Goal: Task Accomplishment & Management: Use online tool/utility

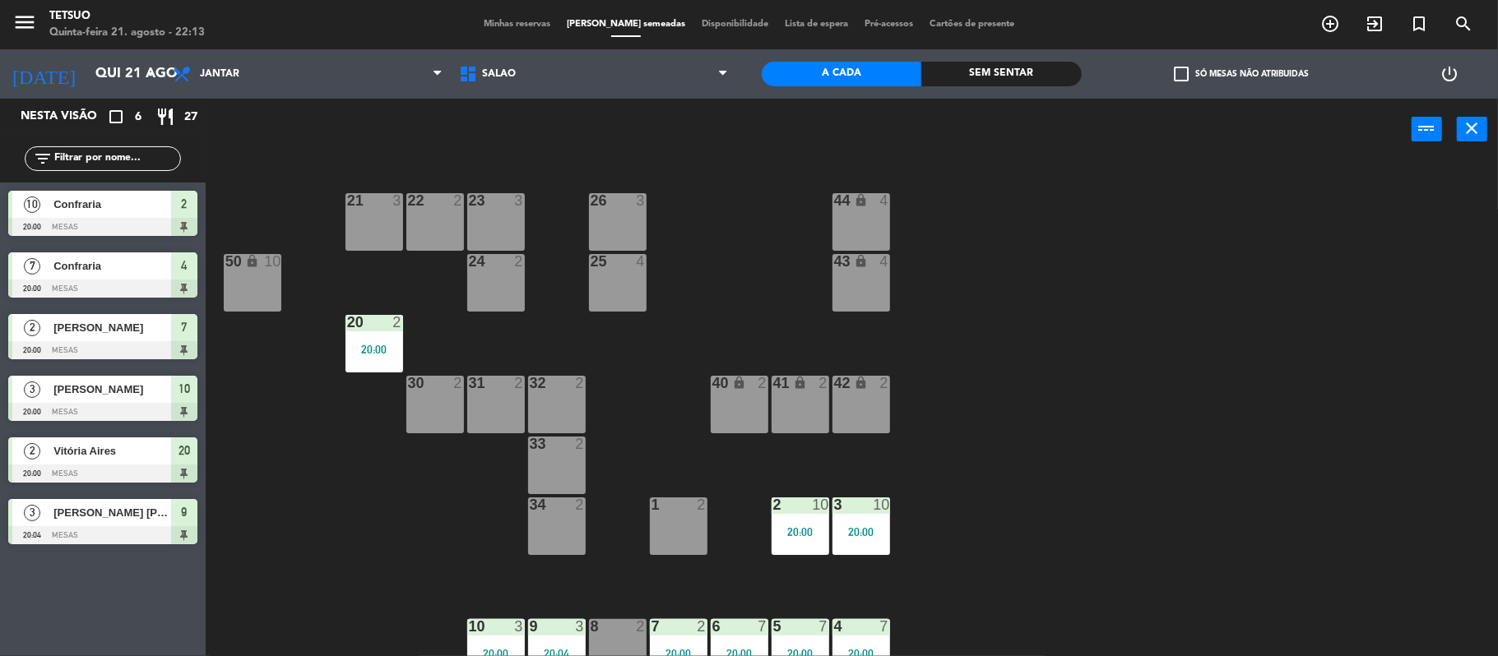
scroll to position [16, 0]
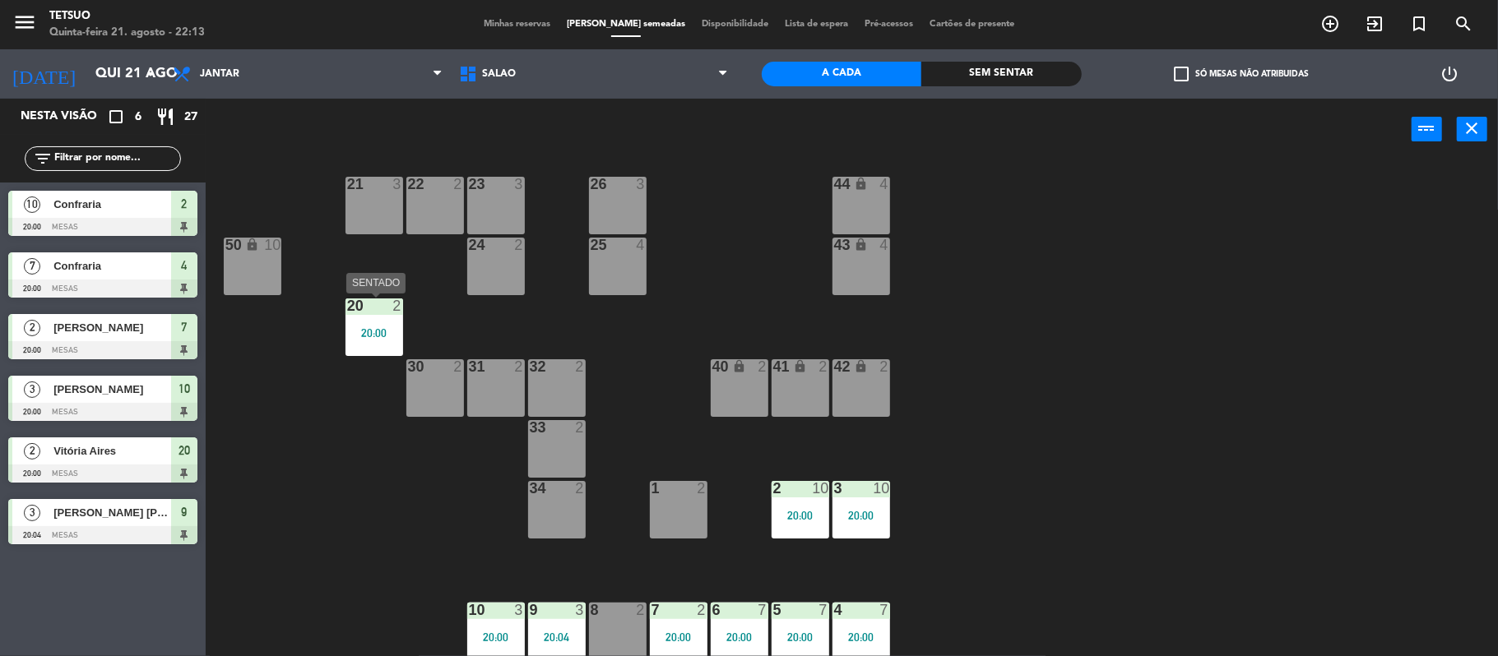
click at [376, 332] on div "20:00" at bounding box center [374, 333] width 58 height 12
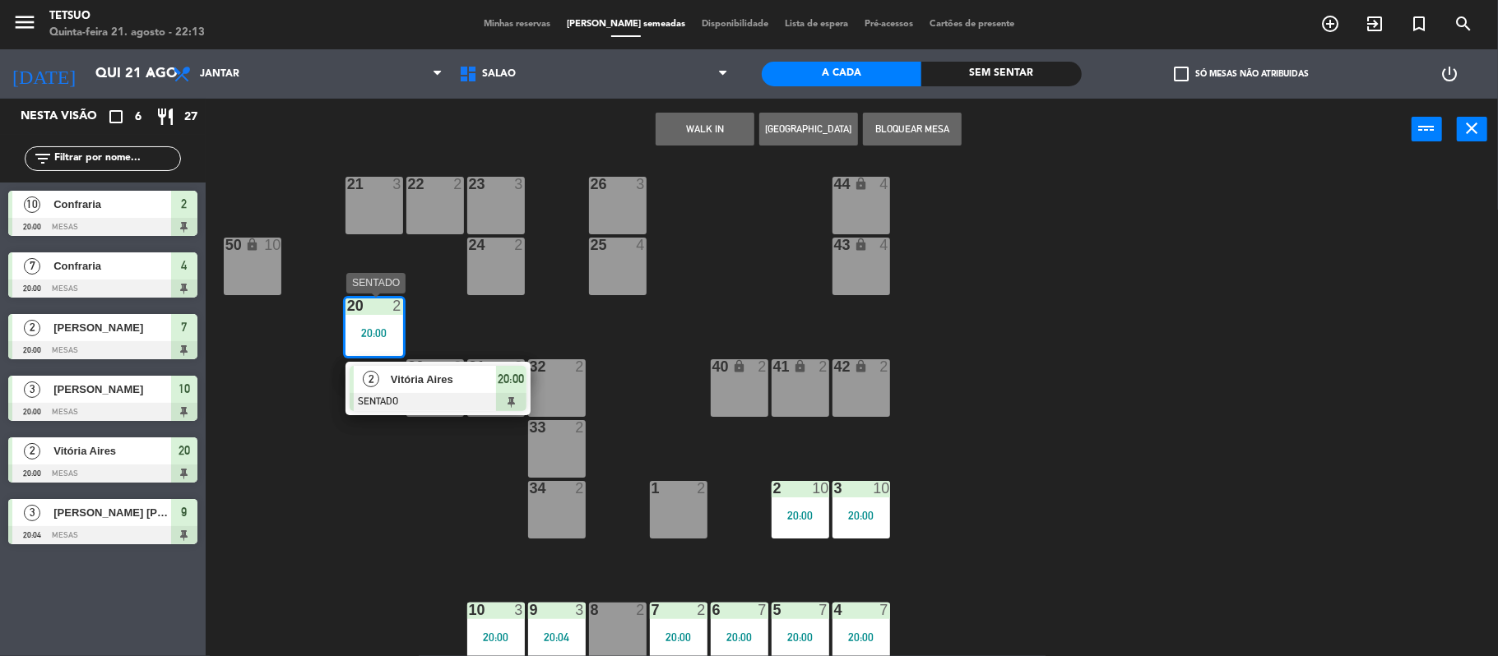
click at [432, 385] on span "Vitória Aires" at bounding box center [443, 379] width 105 height 17
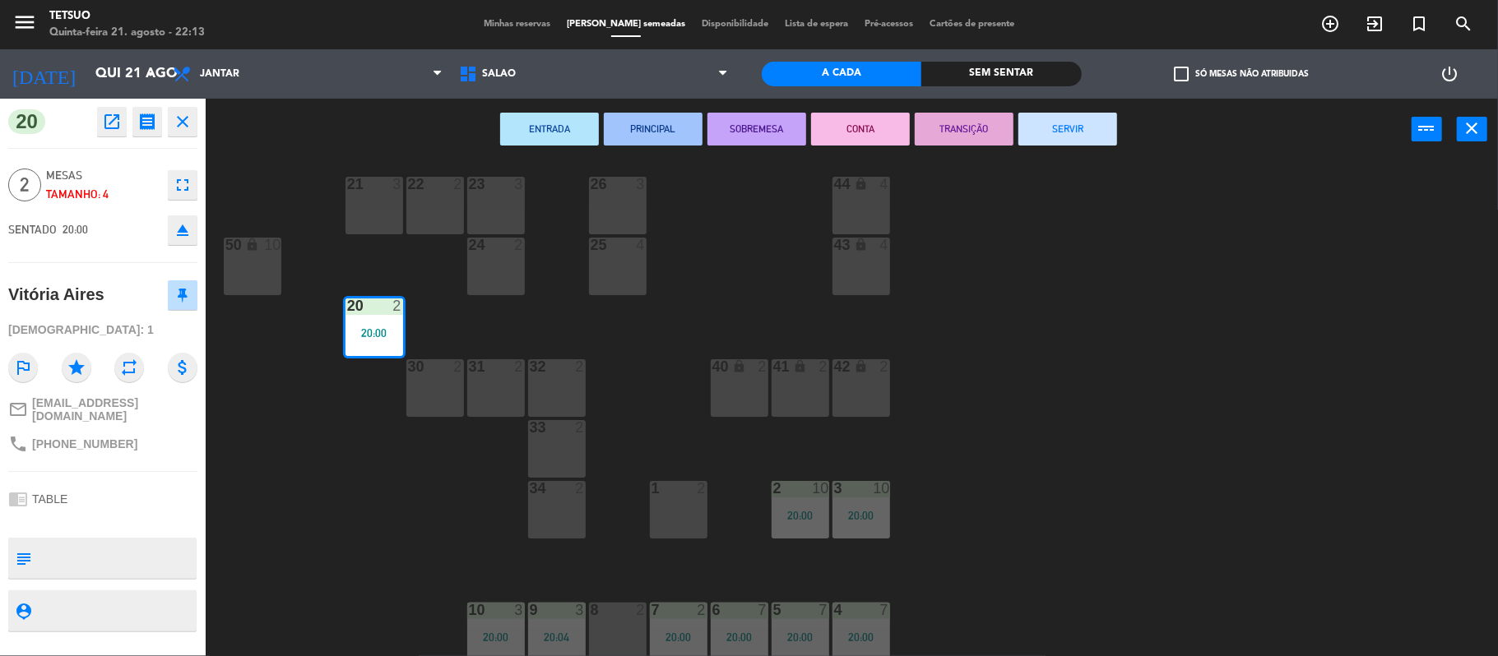
click at [1063, 132] on button "SERVIR" at bounding box center [1067, 129] width 99 height 33
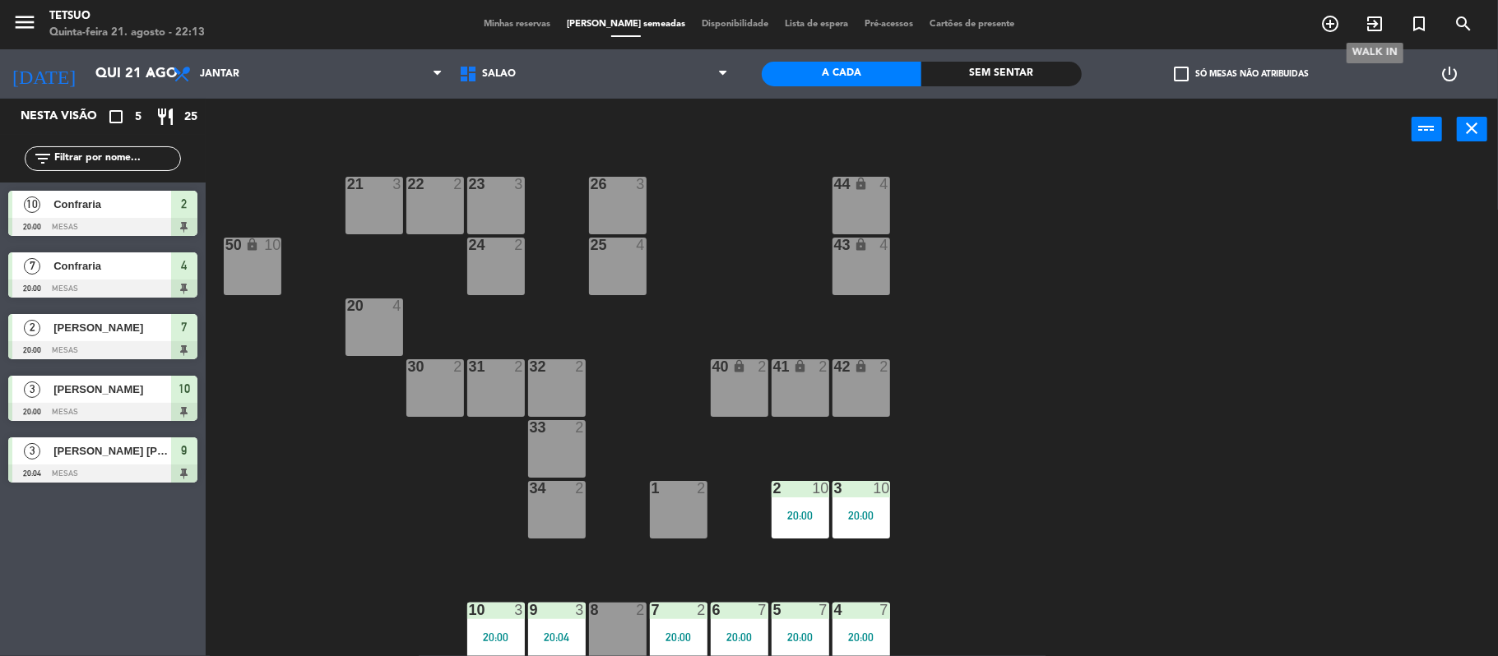
click at [1372, 20] on icon "exit_to_app" at bounding box center [1375, 24] width 20 height 20
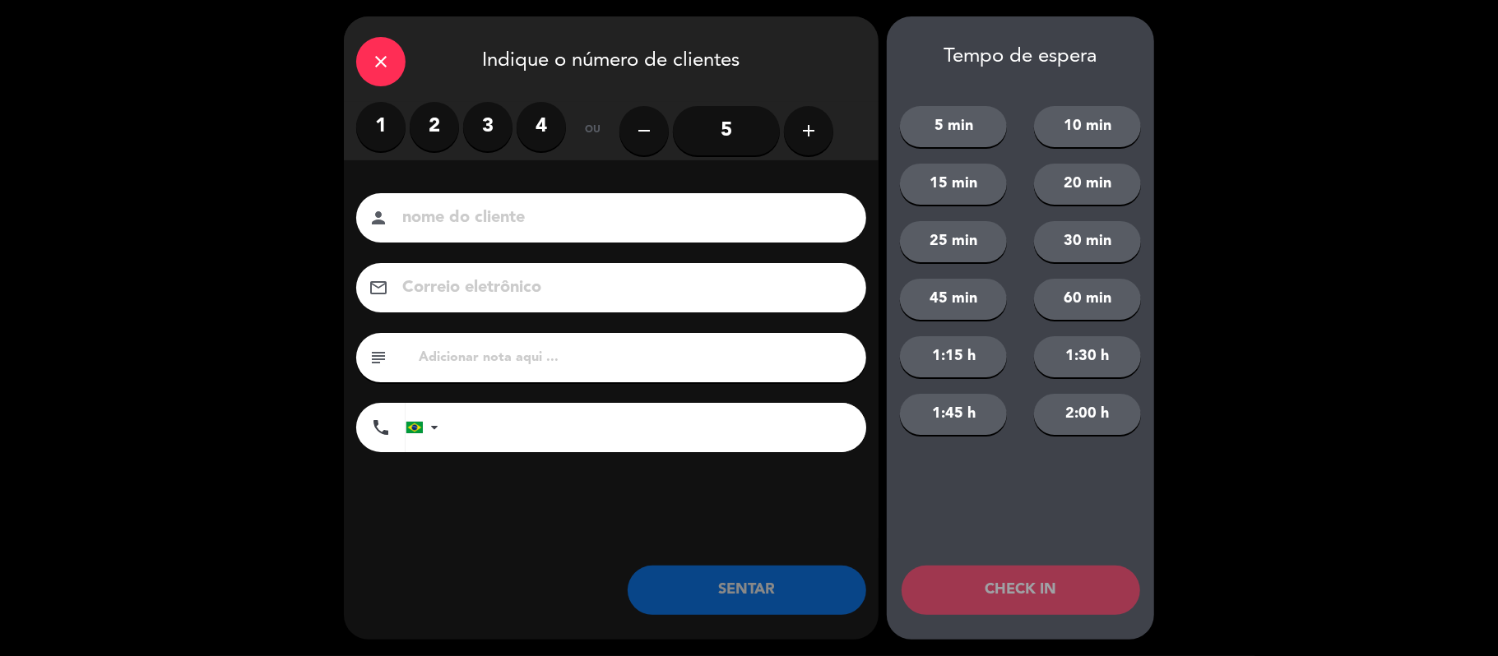
click at [429, 128] on label "2" at bounding box center [434, 126] width 49 height 49
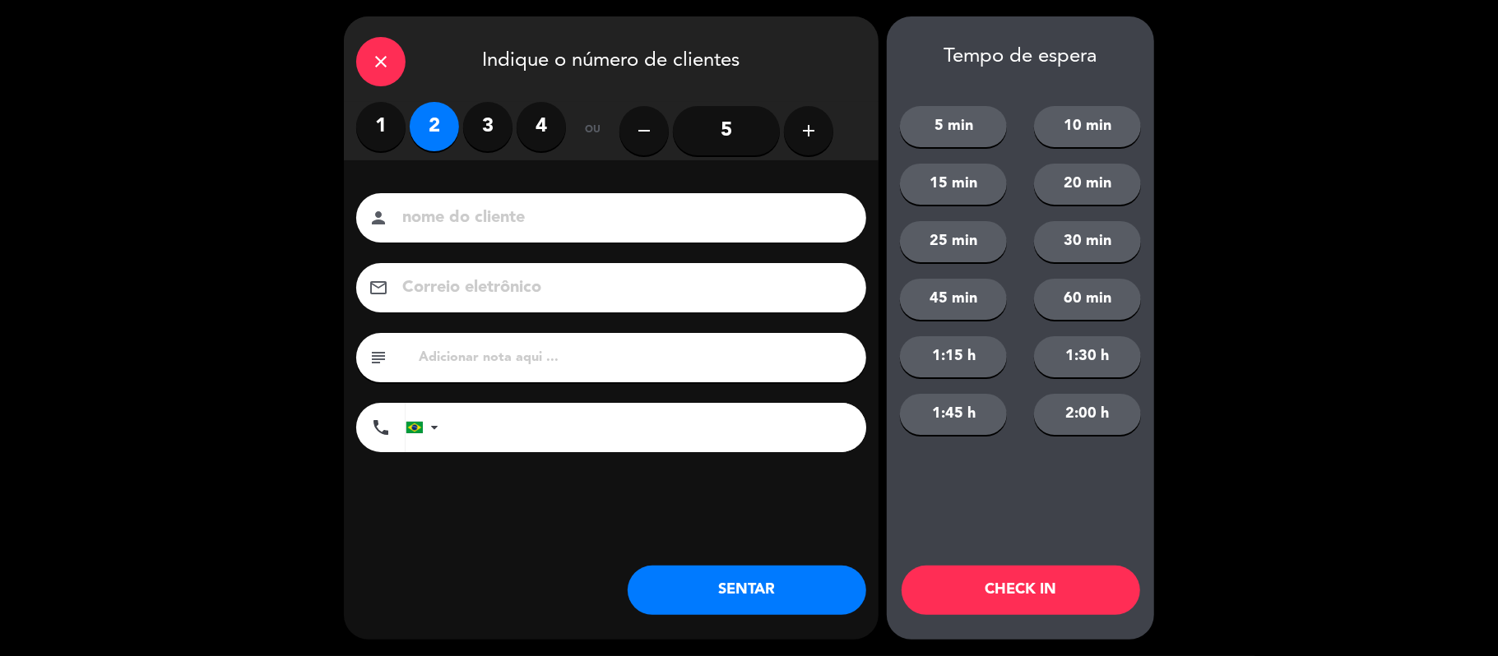
click at [475, 209] on input at bounding box center [623, 218] width 444 height 29
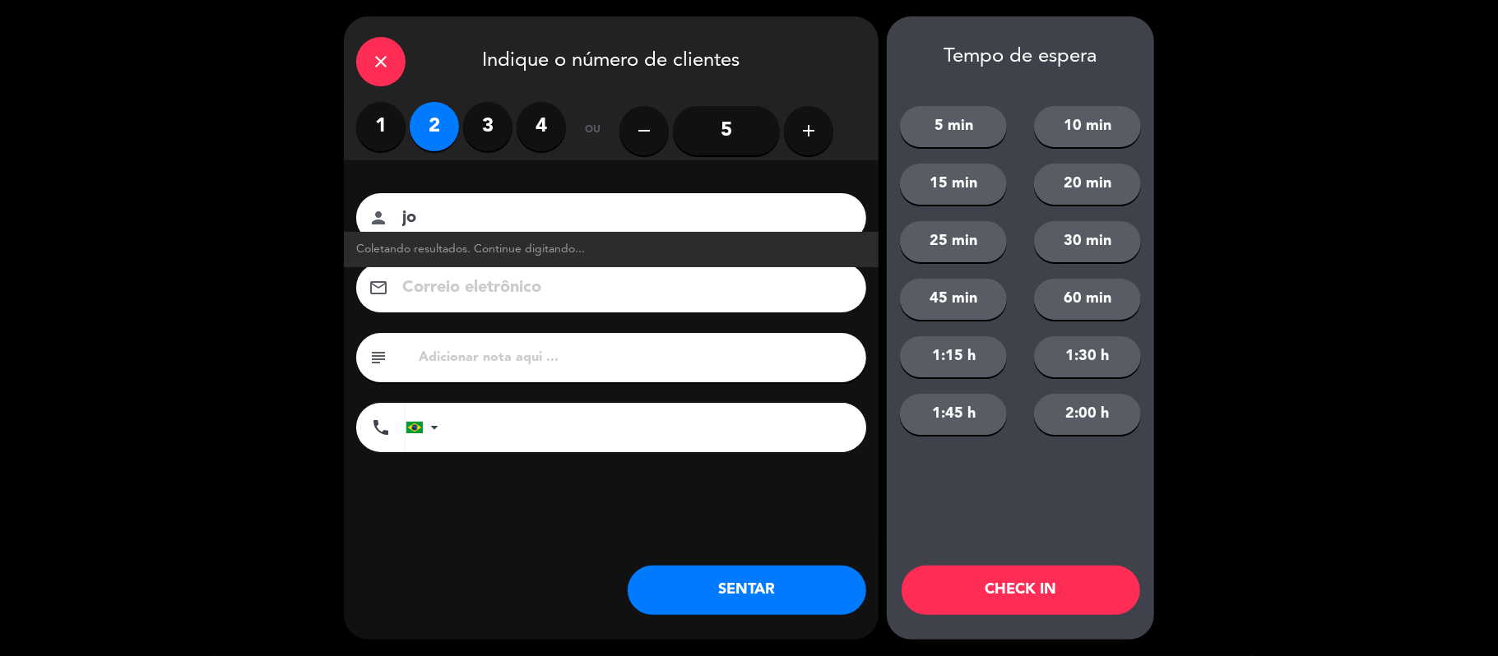
type input "j"
type input "J"
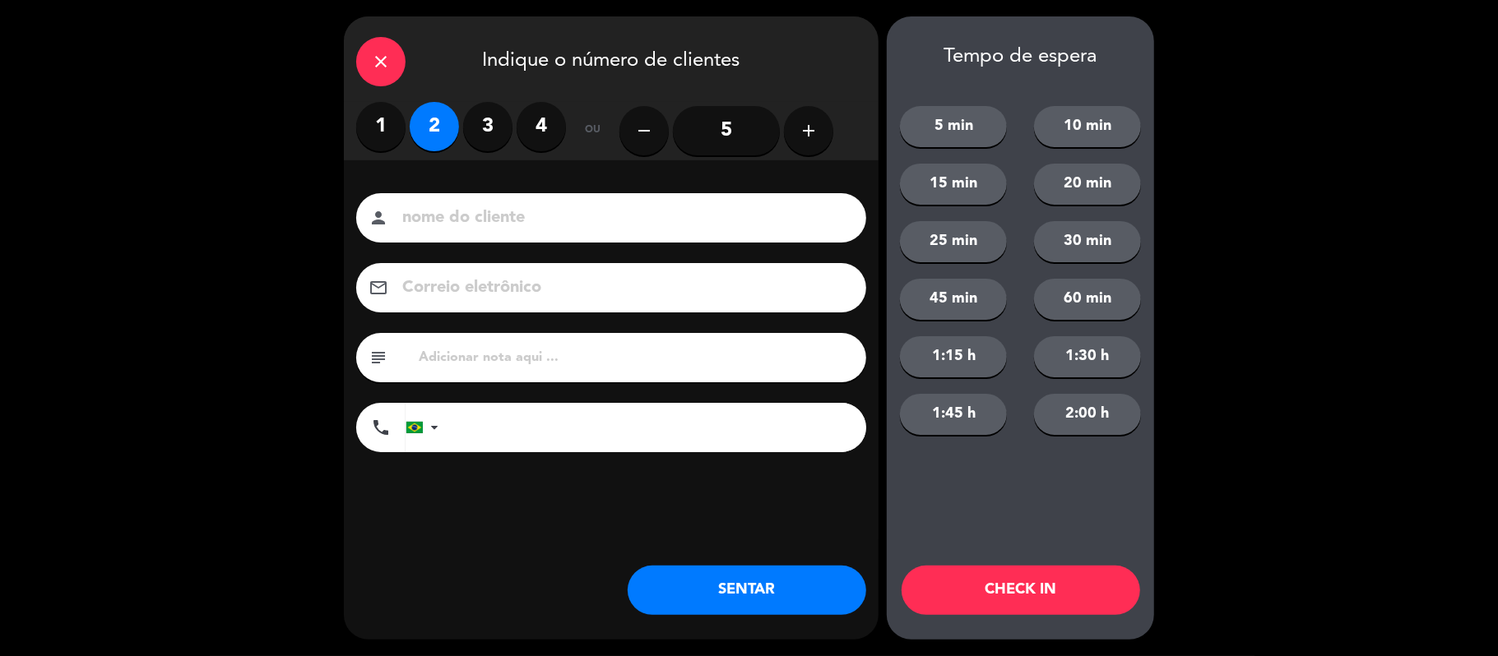
click at [387, 61] on icon "close" at bounding box center [381, 62] width 20 height 20
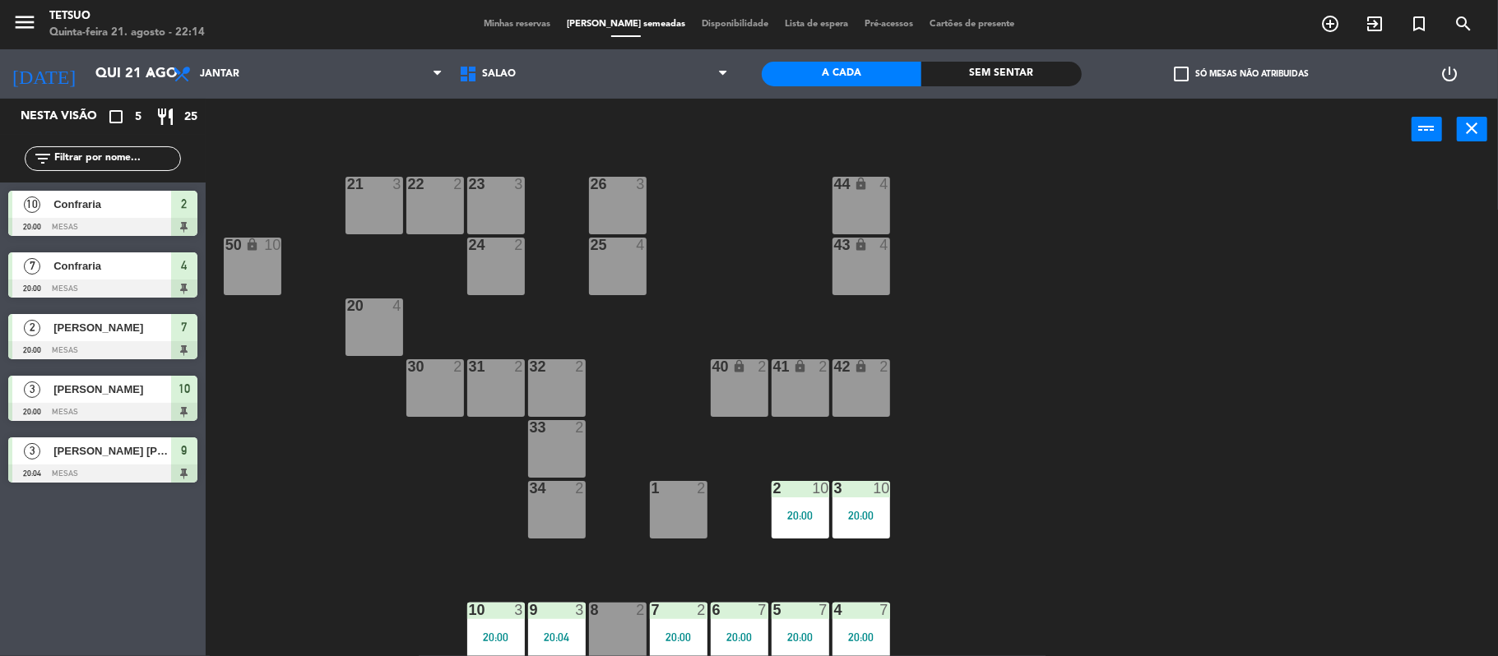
click at [814, 23] on span "Lista de espera" at bounding box center [816, 24] width 80 height 9
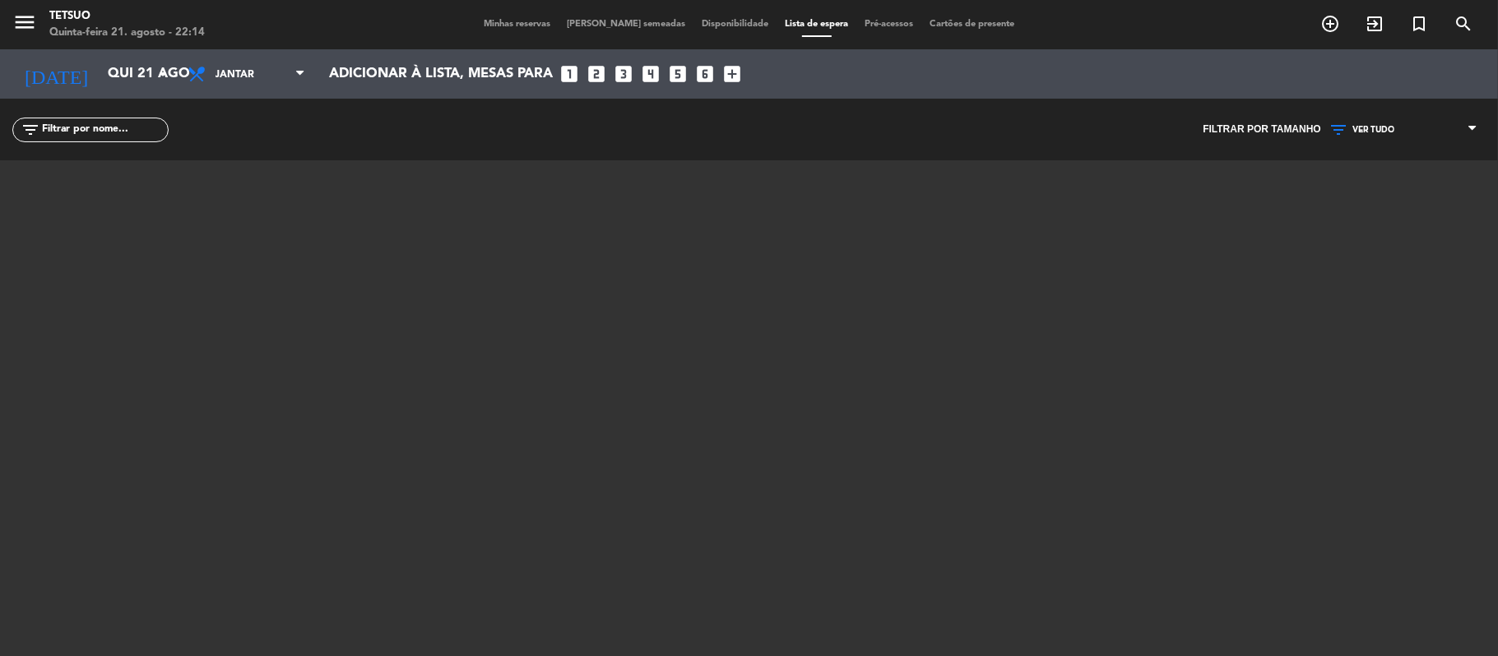
click at [706, 24] on span "Disponibilidade" at bounding box center [734, 24] width 83 height 9
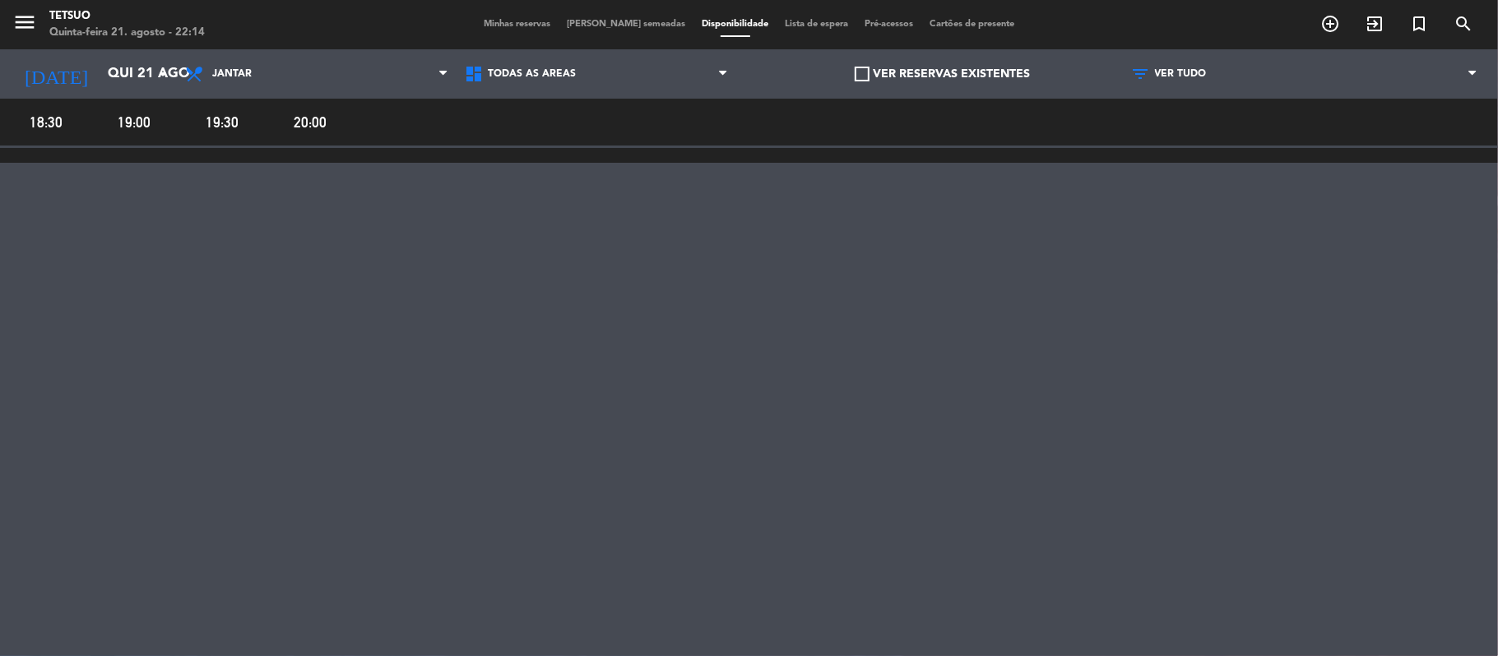
click at [614, 27] on span "[PERSON_NAME] semeadas" at bounding box center [626, 24] width 135 height 9
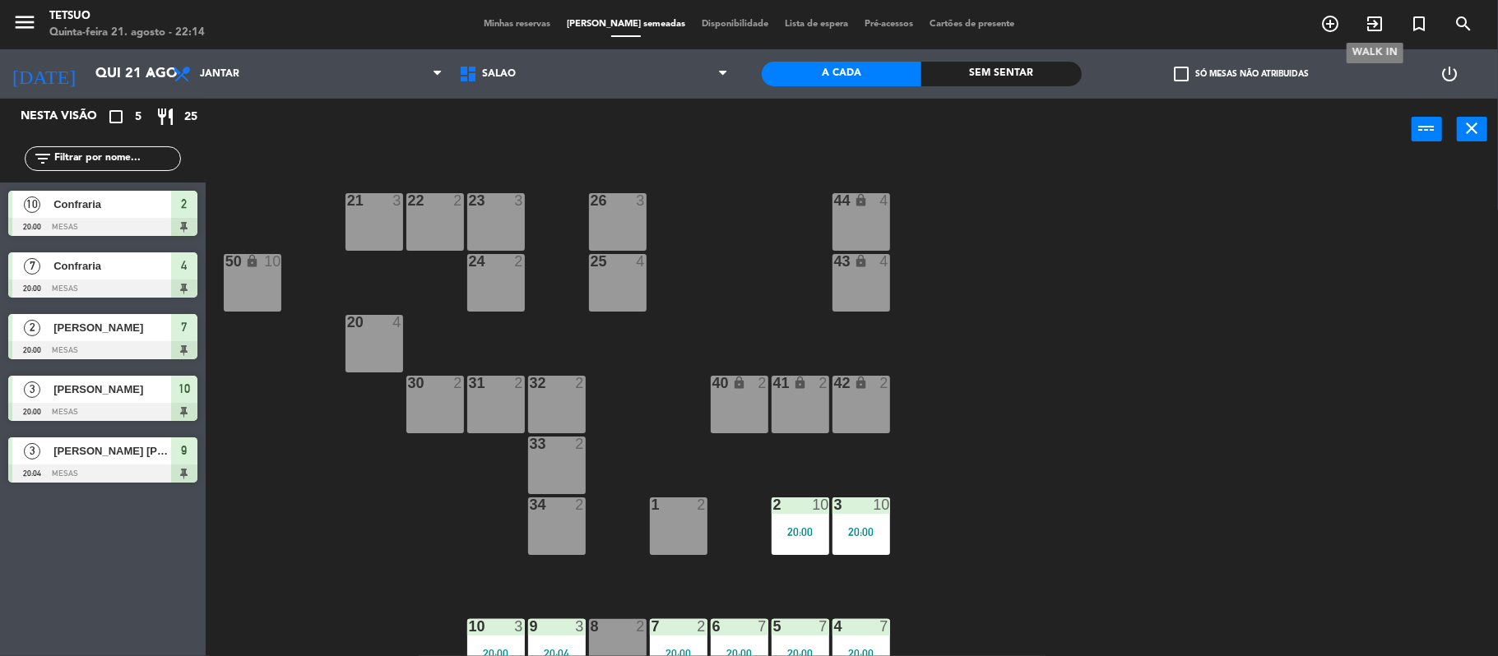
click at [1382, 21] on icon "exit_to_app" at bounding box center [1375, 24] width 20 height 20
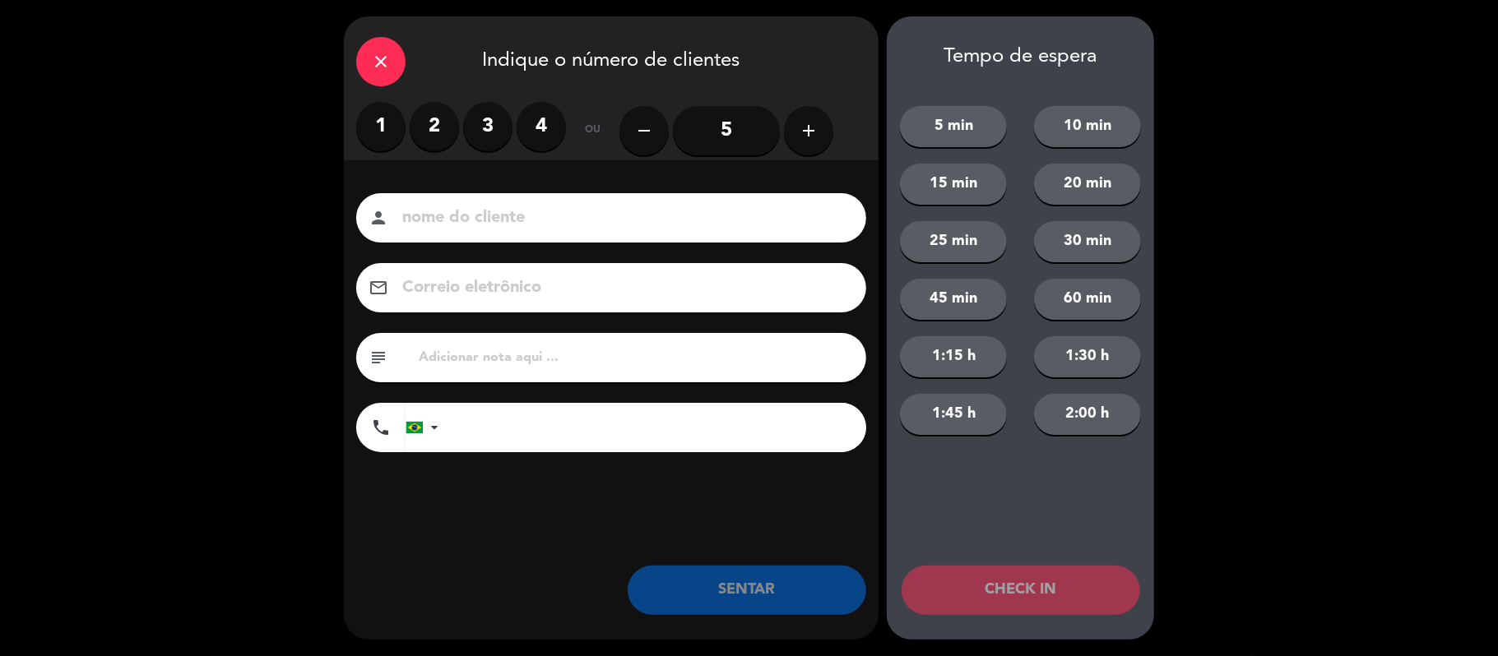
click at [423, 123] on label "2" at bounding box center [434, 126] width 49 height 49
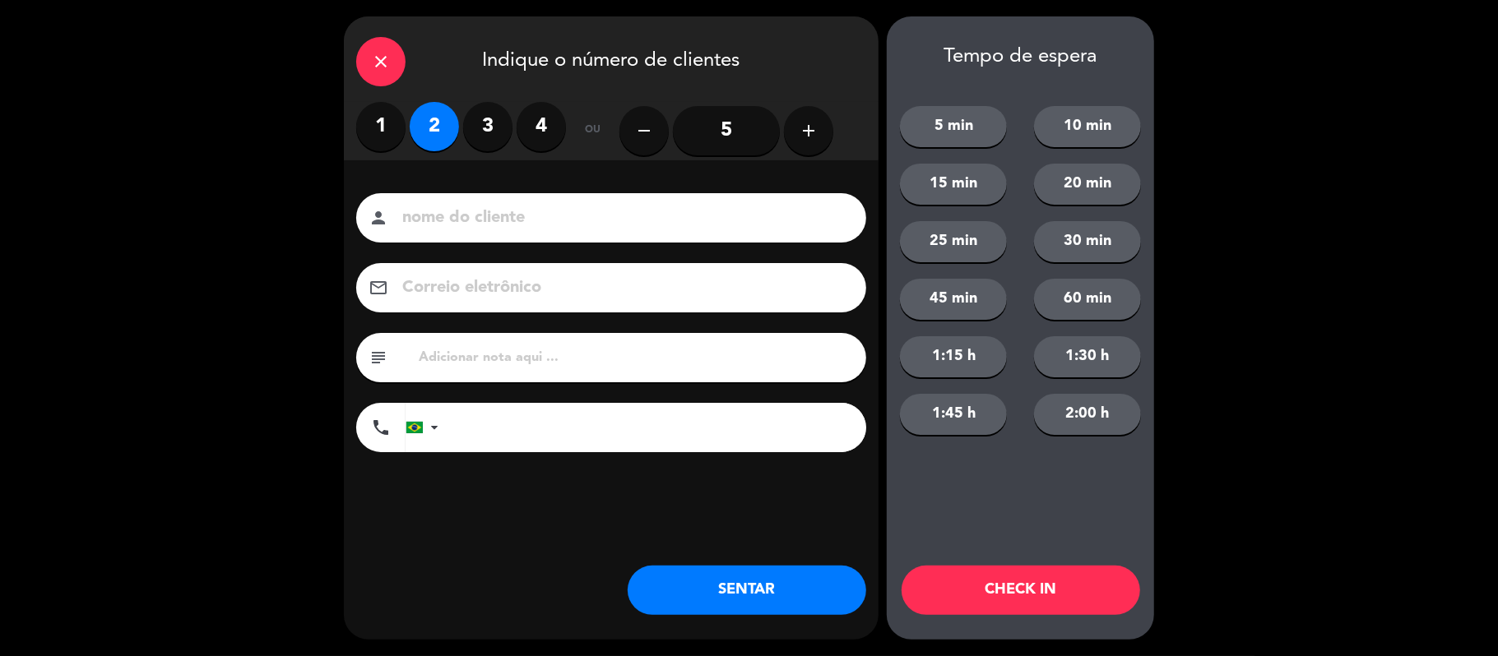
click at [439, 216] on input at bounding box center [623, 218] width 444 height 29
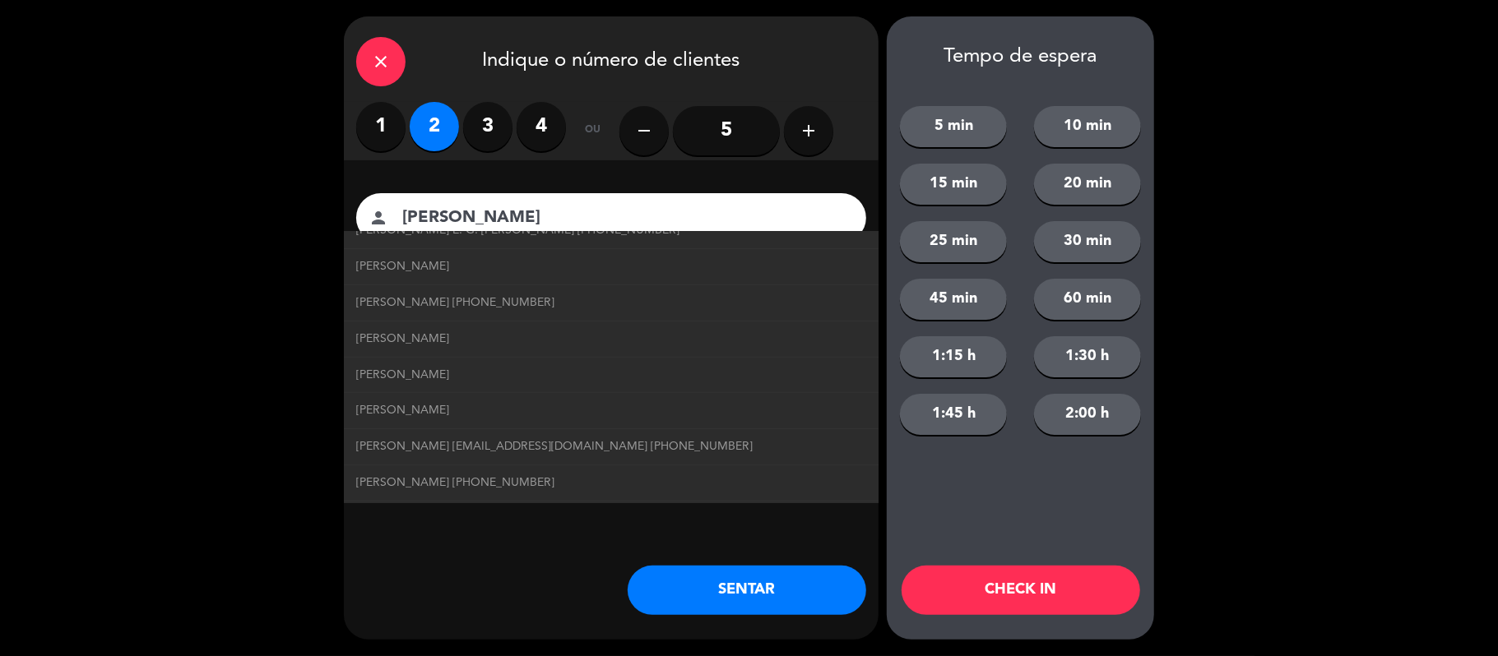
scroll to position [767, 0]
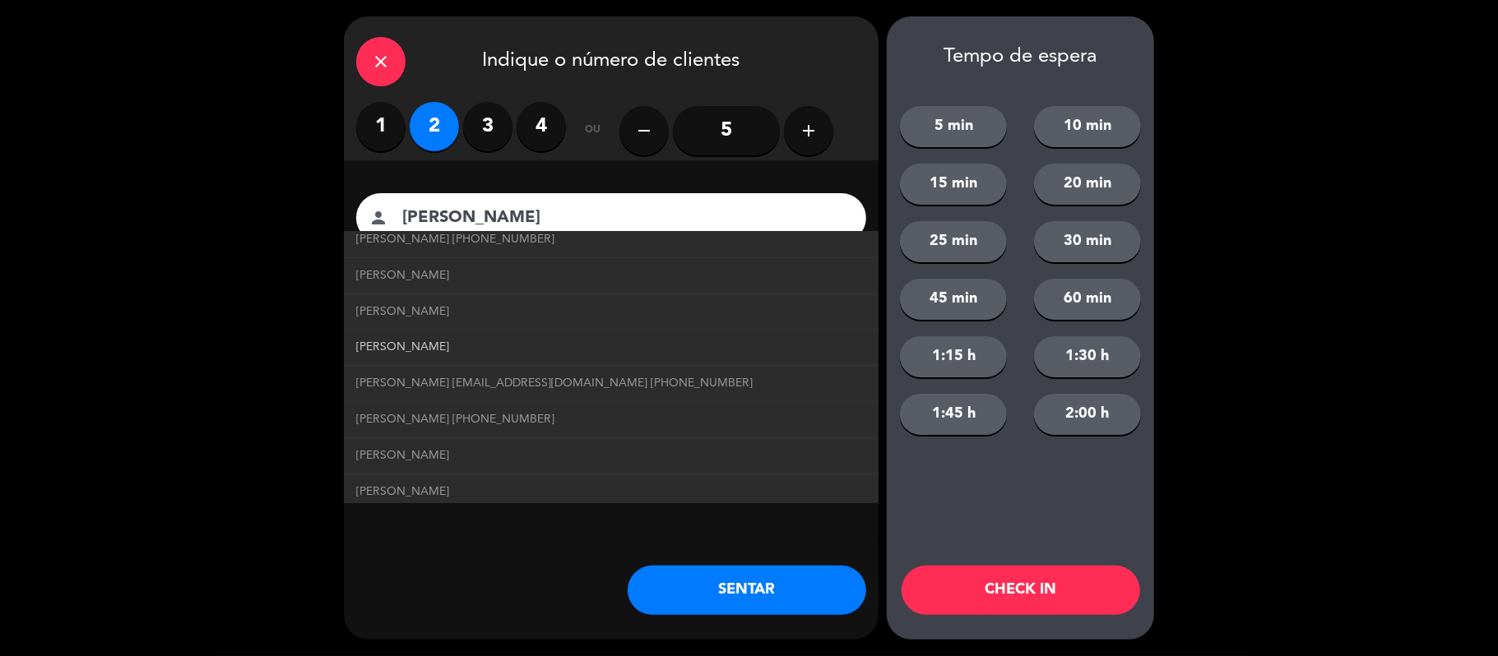
click at [484, 349] on link "[PERSON_NAME]" at bounding box center [611, 347] width 510 height 19
type input "[PERSON_NAME]"
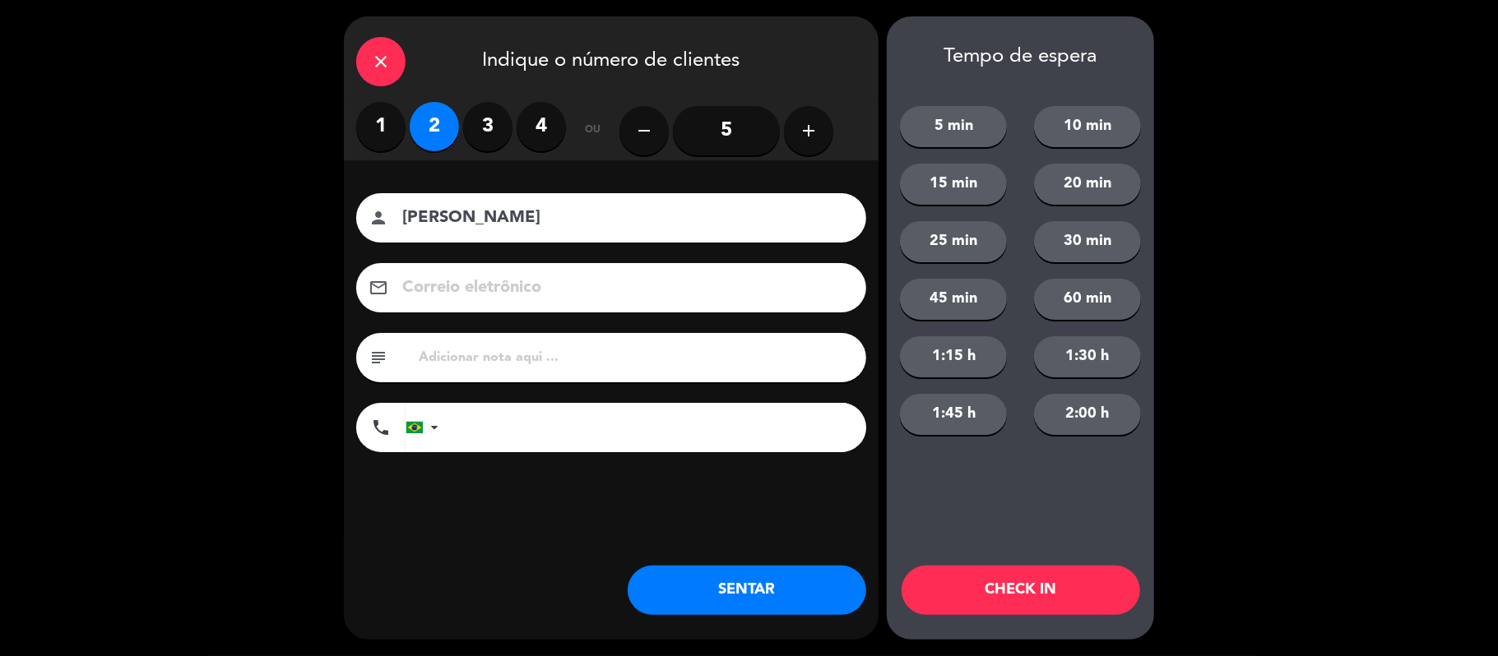
click at [750, 600] on button "SENTAR" at bounding box center [747, 590] width 239 height 49
